Goal: Download file/media

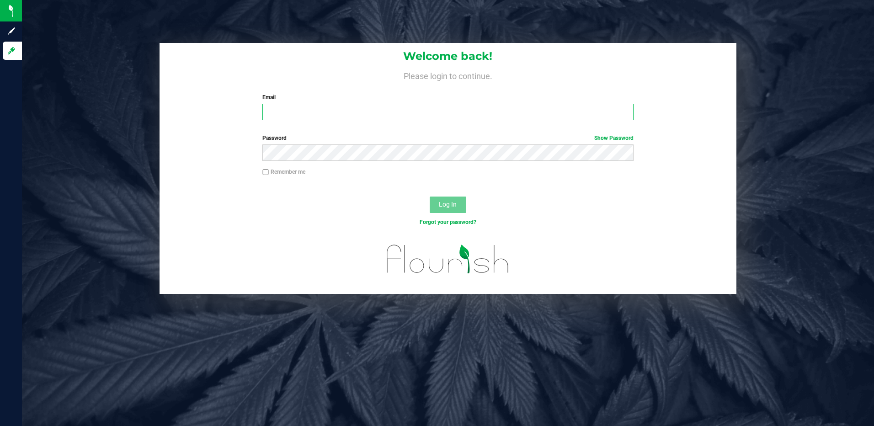
click at [317, 119] on input "Email" at bounding box center [447, 112] width 371 height 16
type input "[EMAIL_ADDRESS][DOMAIN_NAME]"
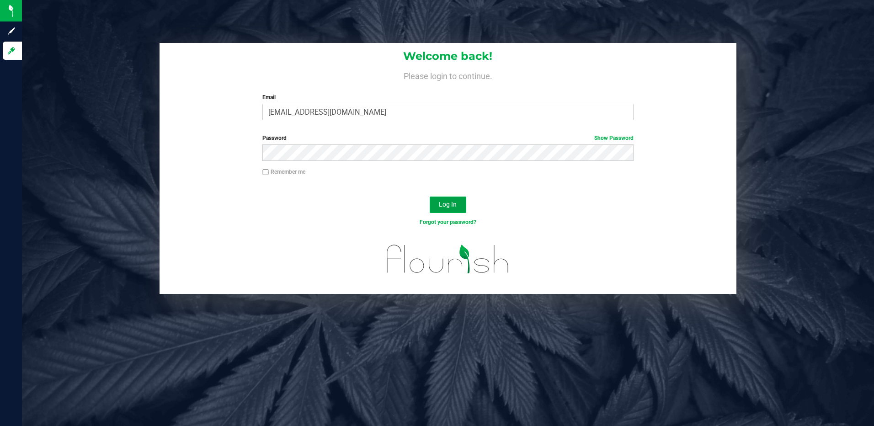
click at [456, 212] on button "Log In" at bounding box center [448, 205] width 37 height 16
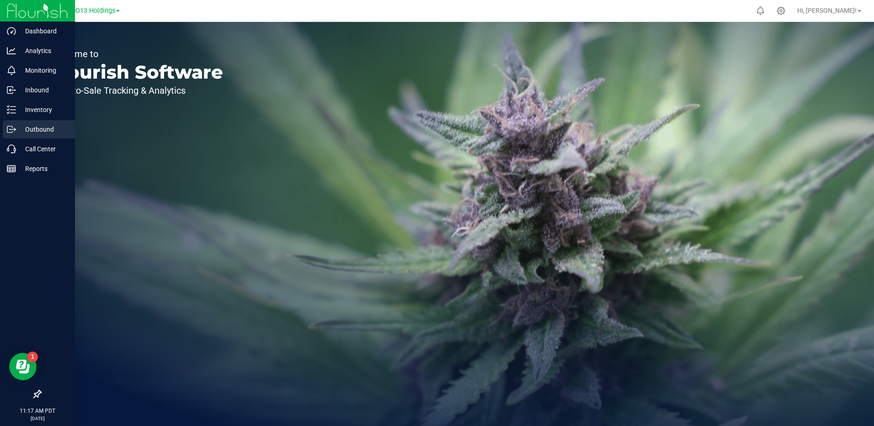
click at [28, 130] on p "Outbound" at bounding box center [43, 129] width 55 height 11
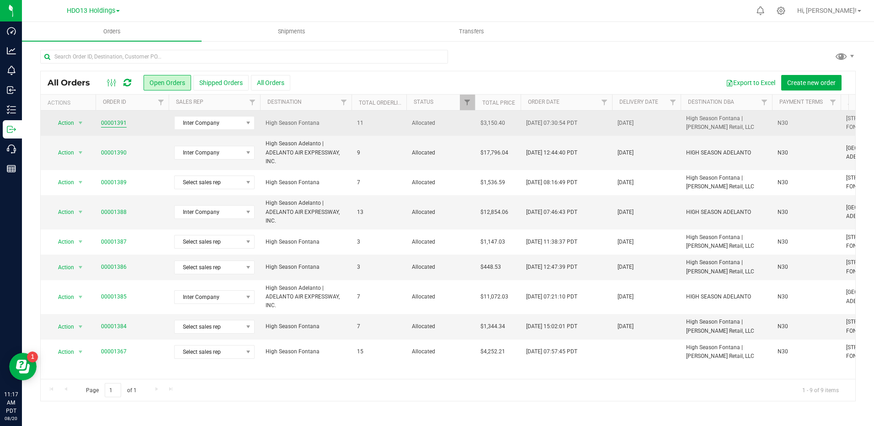
click at [113, 123] on link "00001391" at bounding box center [114, 123] width 26 height 9
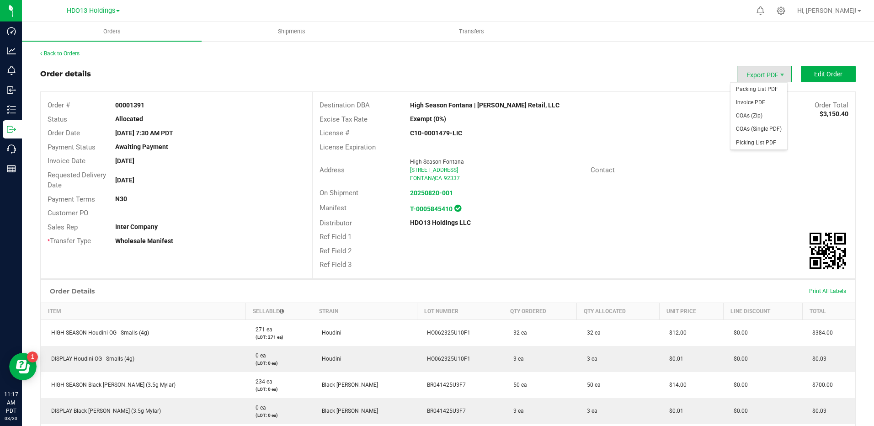
click at [770, 75] on span "Export PDF" at bounding box center [764, 74] width 55 height 16
click at [762, 98] on span "Invoice PDF" at bounding box center [759, 102] width 57 height 13
